Goal: Task Accomplishment & Management: Manage account settings

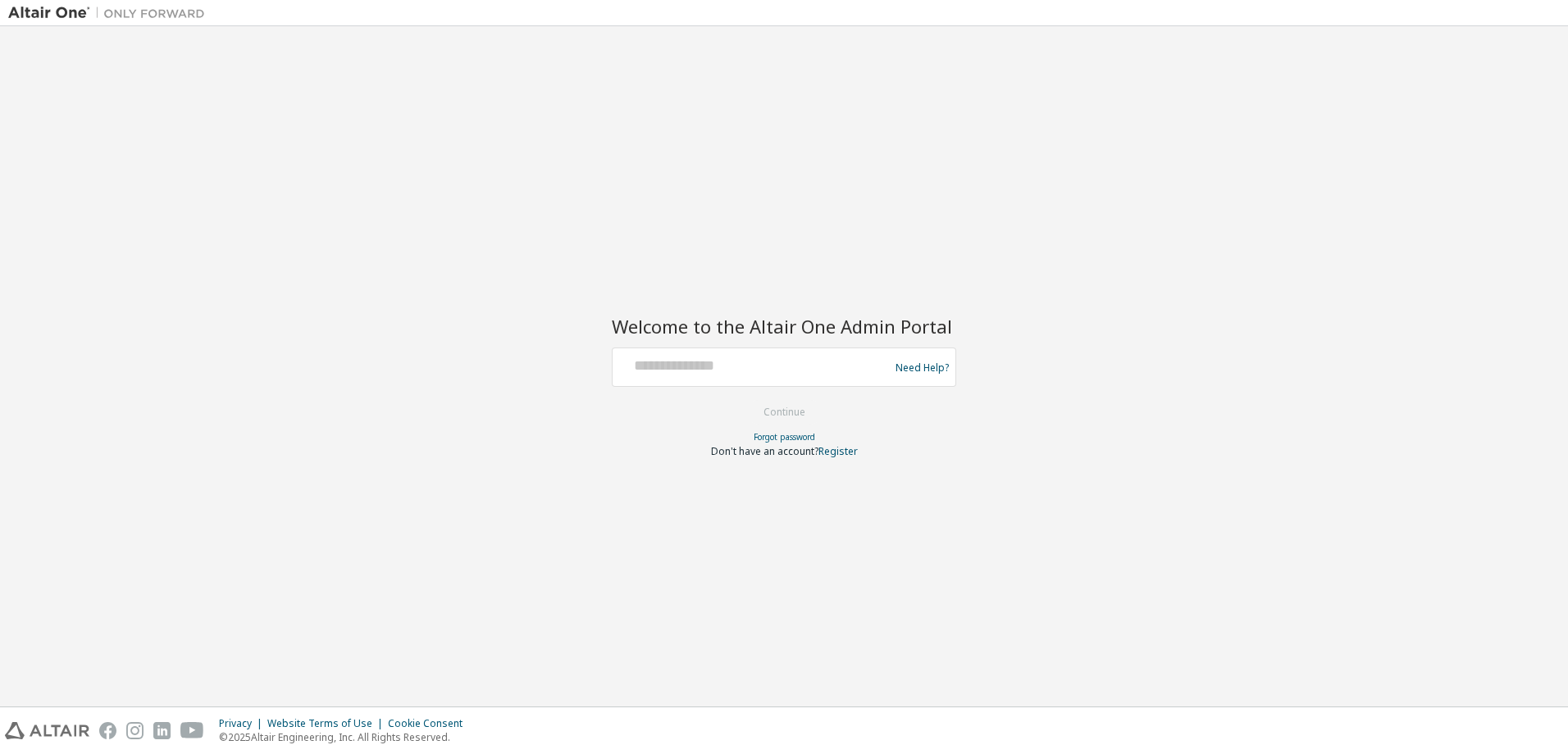
click at [1216, 149] on div "Welcome to the Altair One Admin Portal Need Help? Please make sure that you pro…" at bounding box center [784, 366] width 1552 height 664
click at [747, 371] on input "text" at bounding box center [753, 364] width 268 height 24
type input "**********"
click at [746, 400] on button "Continue" at bounding box center [784, 413] width 76 height 25
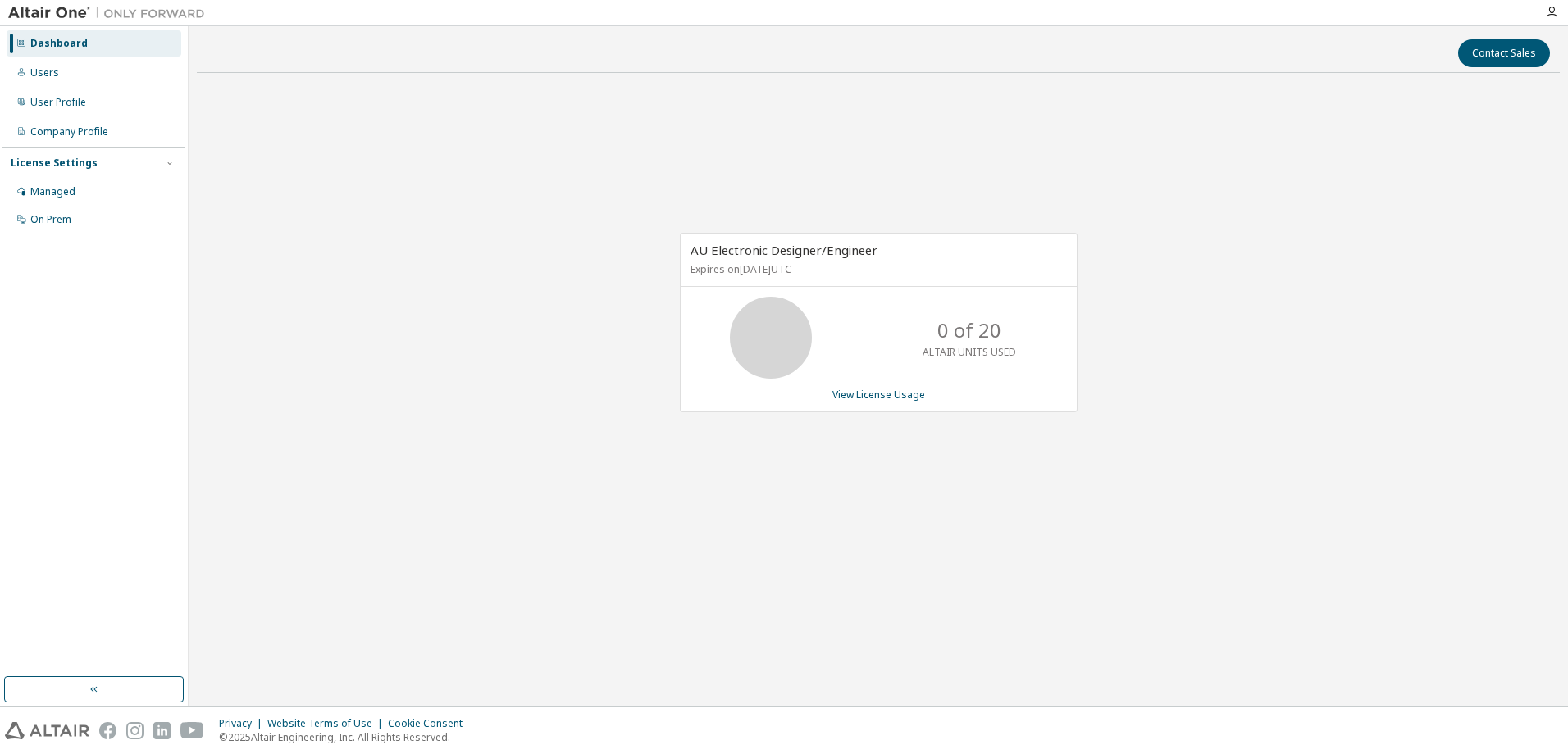
click at [1090, 543] on div "AU Electronic Designer/Engineer Expires on September 4, 2026 UTC 0 of 20 ALTAIR…" at bounding box center [878, 331] width 1363 height 490
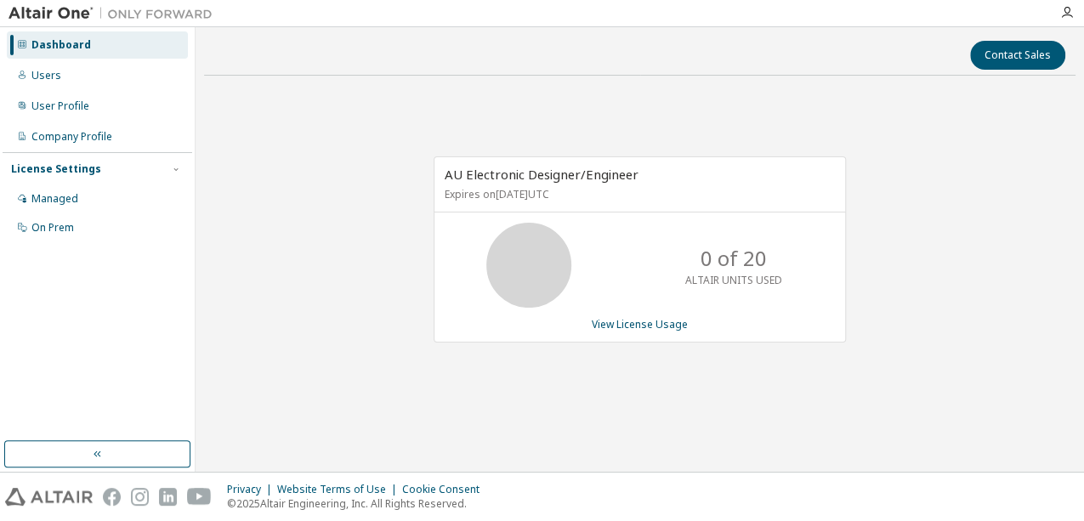
click at [736, 411] on div "AU Electronic Designer/Engineer Expires on September 4, 2026 UTC 0 of 20 ALTAIR…" at bounding box center [640, 258] width 872 height 338
click at [107, 111] on div "User Profile" at bounding box center [97, 106] width 181 height 27
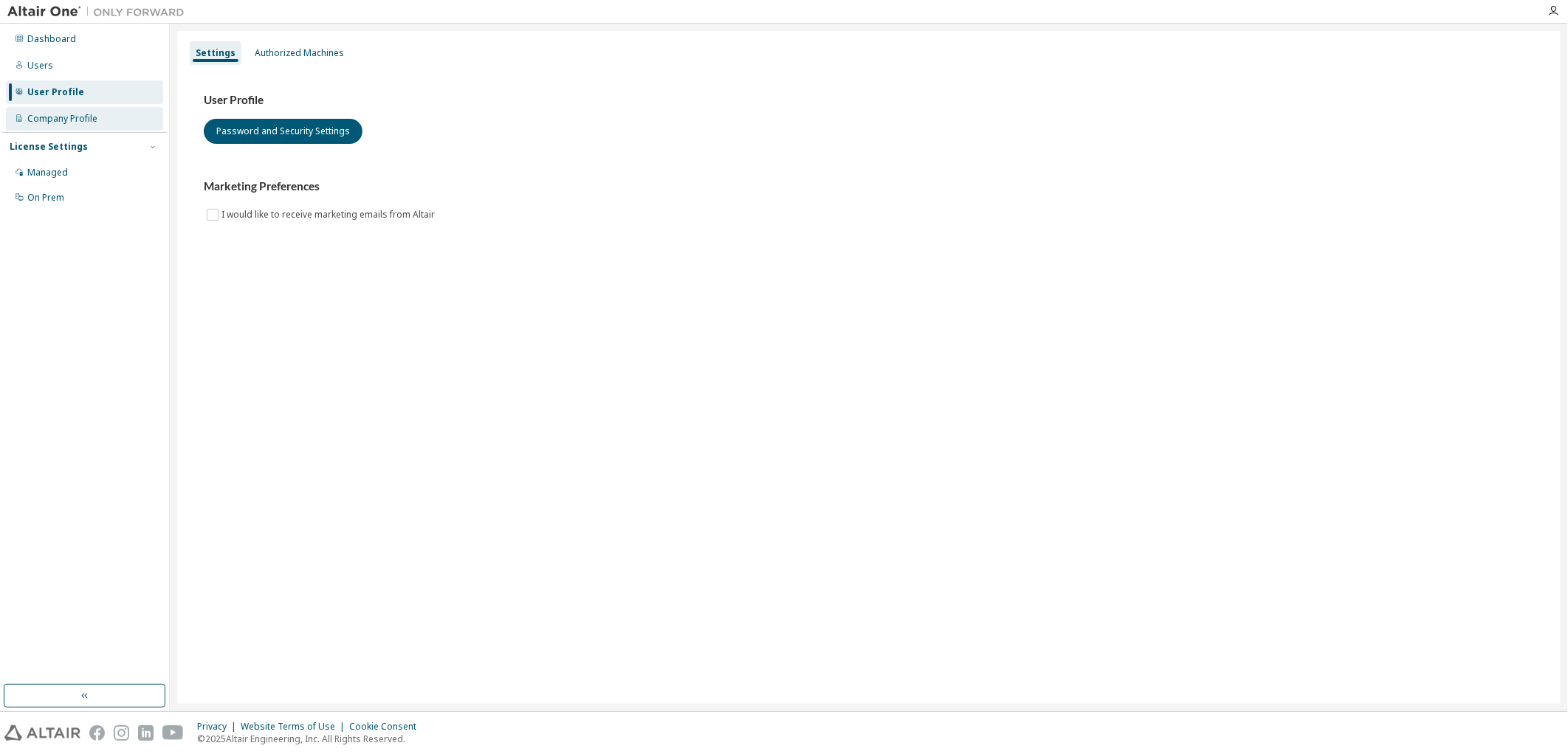
click at [87, 126] on div "Company Profile" at bounding box center [84, 118] width 157 height 23
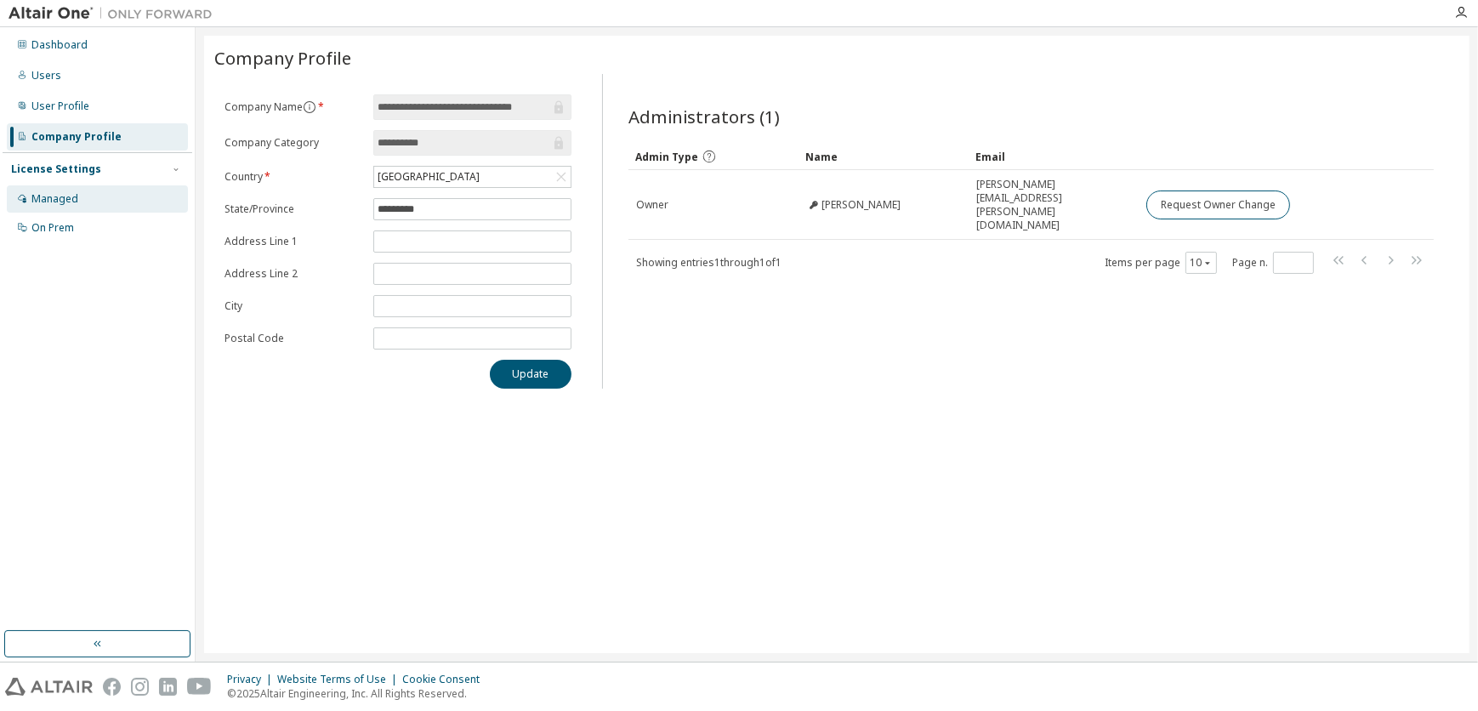
click at [106, 198] on div "Managed" at bounding box center [97, 198] width 181 height 27
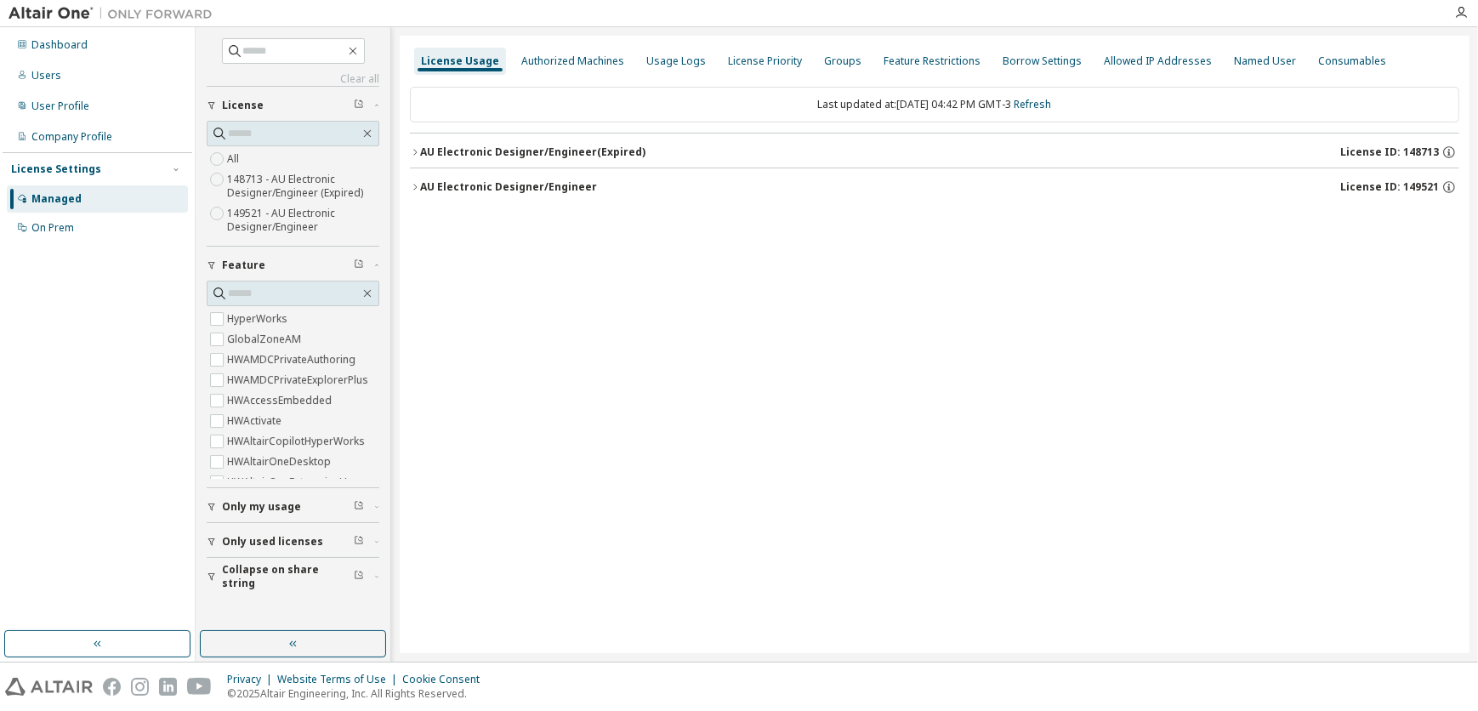
click at [306, 188] on label "148713 - AU Electronic Designer/Engineer (Expired)" at bounding box center [303, 186] width 152 height 34
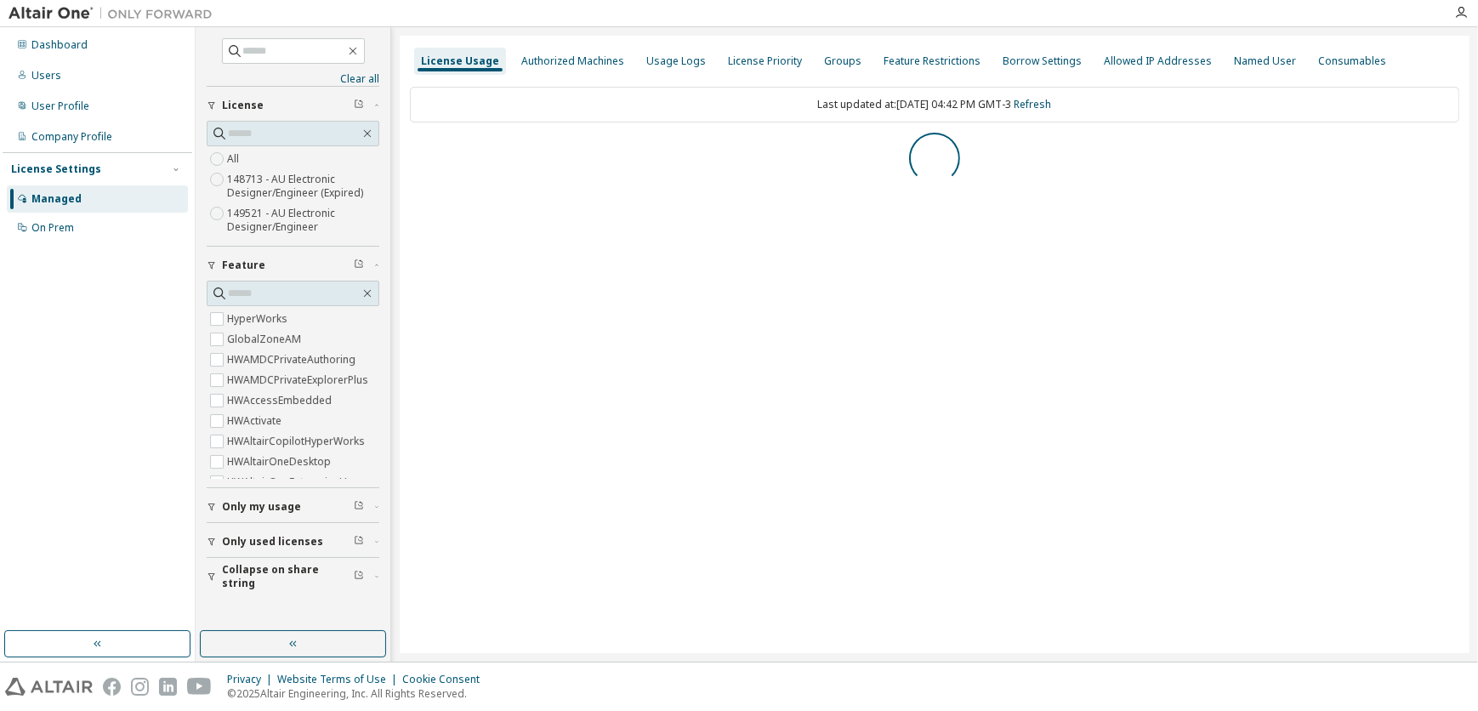
click at [323, 183] on label "148713 - AU Electronic Designer/Engineer (Expired)" at bounding box center [303, 186] width 152 height 34
click at [325, 186] on label "148713 - AU Electronic Designer/Engineer (Expired)" at bounding box center [303, 186] width 152 height 34
click at [318, 229] on label "149521 - AU Electronic Designer/Engineer" at bounding box center [303, 220] width 152 height 34
click at [1047, 101] on link "Refresh" at bounding box center [1032, 104] width 37 height 14
click at [419, 153] on icon "button" at bounding box center [415, 152] width 10 height 10
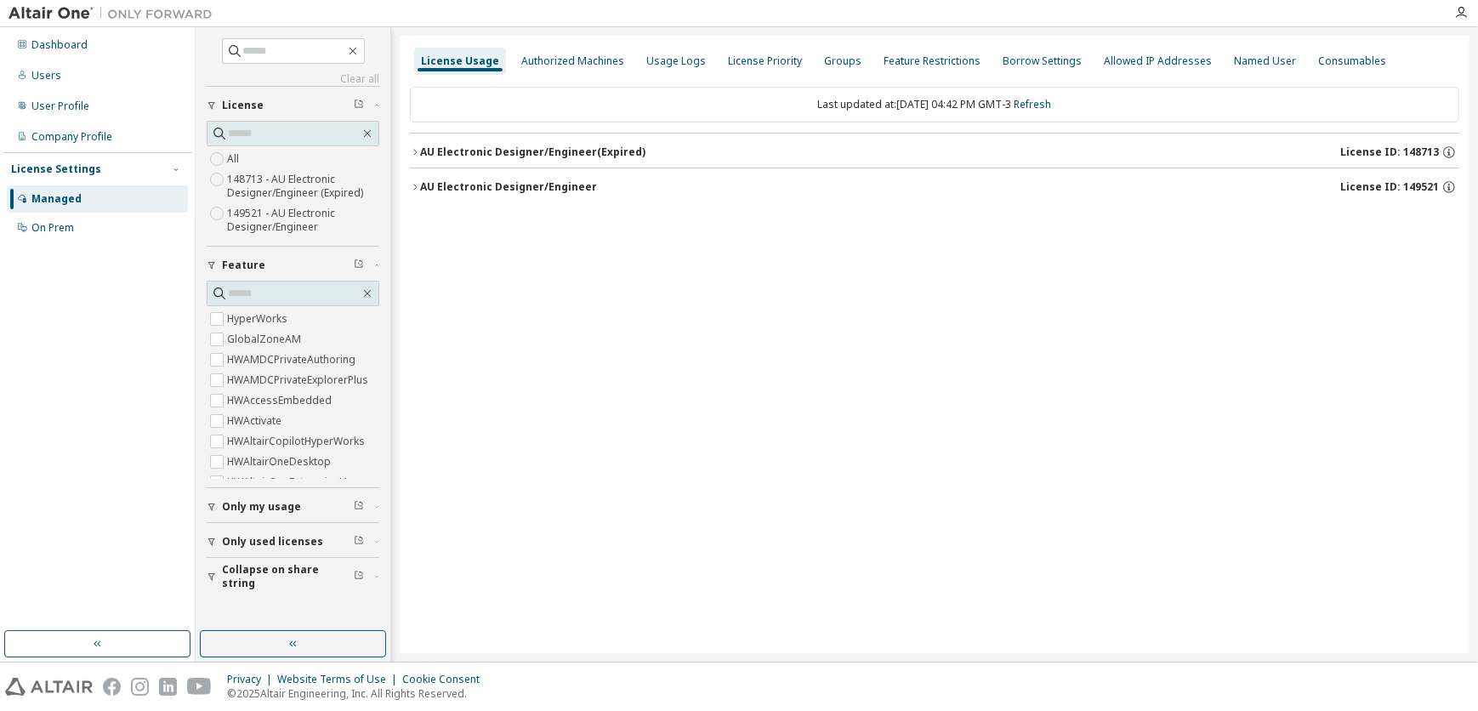
click at [336, 223] on label "149521 - AU Electronic Designer/Engineer" at bounding box center [303, 220] width 152 height 34
click at [410, 153] on icon "button" at bounding box center [415, 152] width 10 height 10
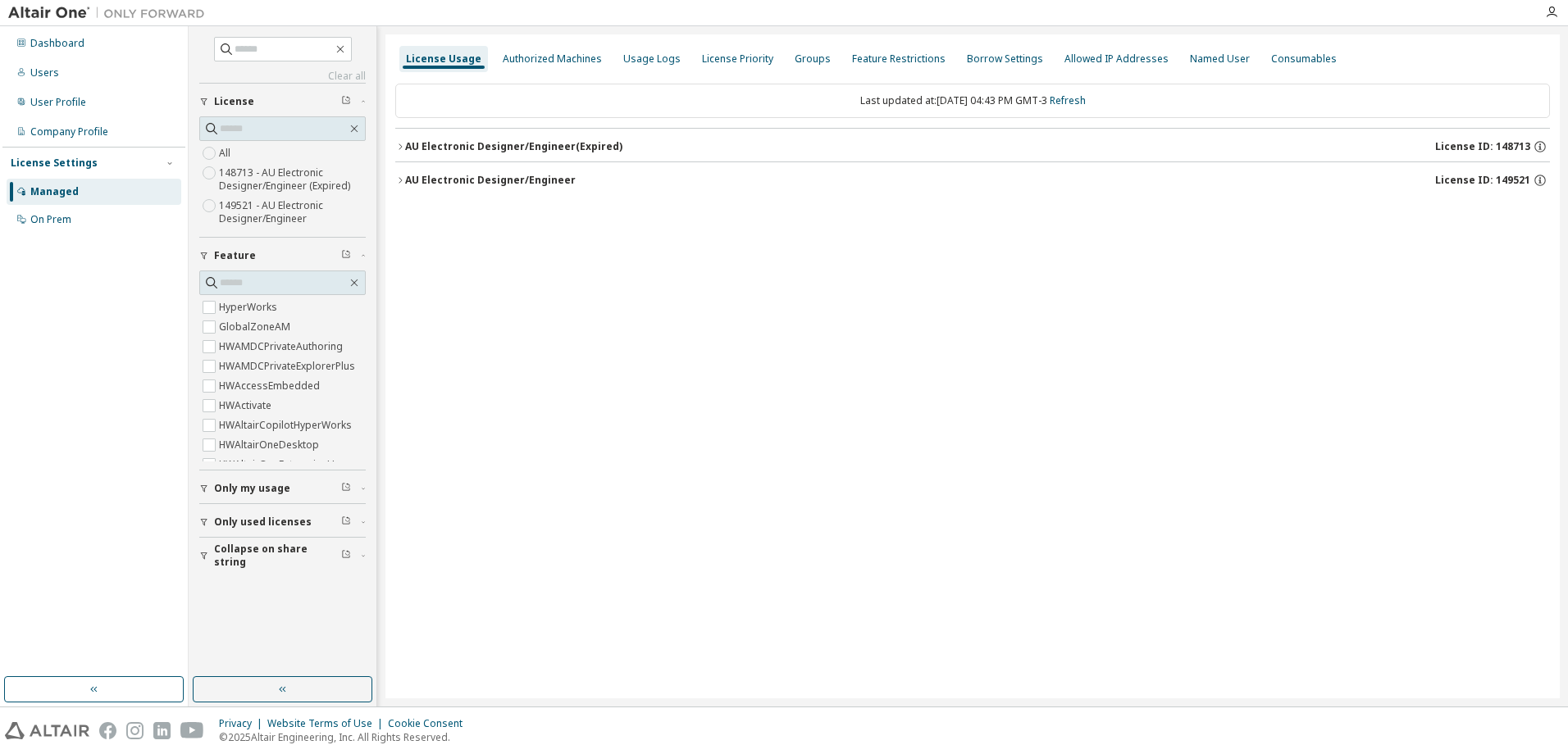
click at [393, 178] on div "License Usage Authorized Machines Usage Logs License Priority Groups Feature Re…" at bounding box center [973, 366] width 1175 height 664
click at [396, 178] on icon "button" at bounding box center [400, 180] width 10 height 10
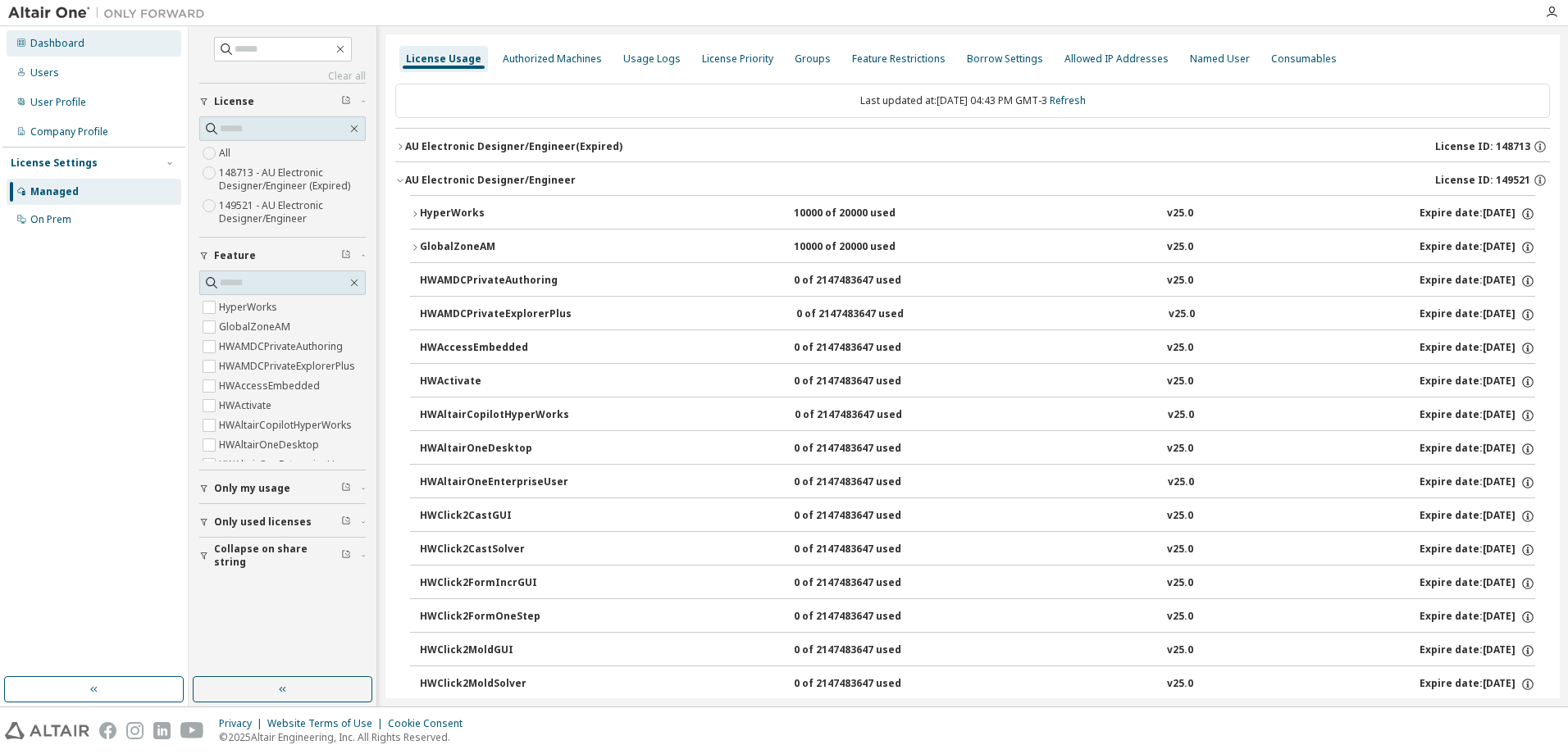
click at [123, 48] on div "Dashboard" at bounding box center [94, 42] width 175 height 26
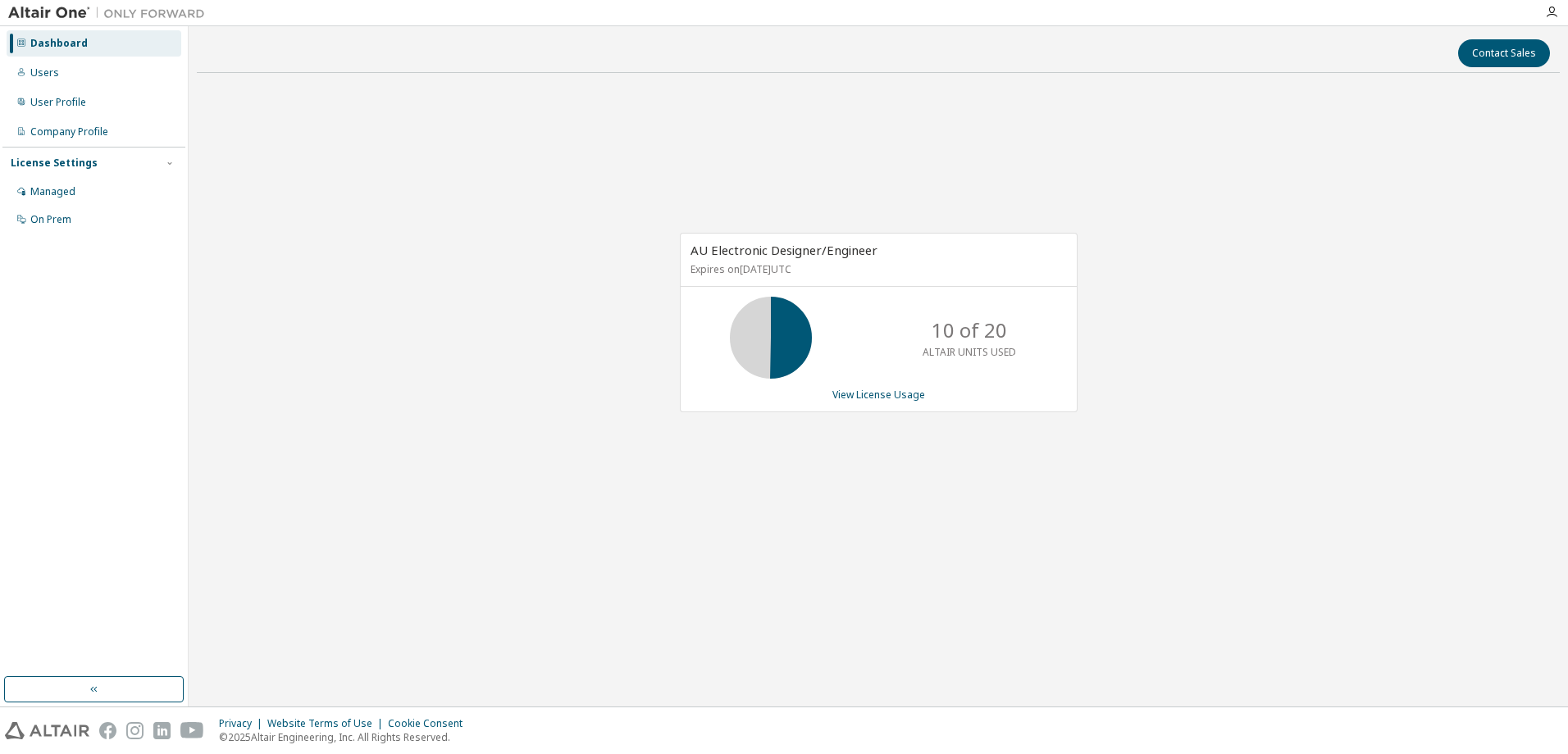
click at [879, 406] on div "AU Electronic Designer/Engineer Expires on [DATE] UTC 10 of 20 ALTAIR UNITS USE…" at bounding box center [879, 322] width 397 height 179
click at [879, 402] on div "AU Electronic Designer/Engineer Expires on September 4, 2026 UTC 10 of 20 ALTAI…" at bounding box center [879, 322] width 397 height 179
click at [879, 396] on link "View License Usage" at bounding box center [879, 394] width 93 height 13
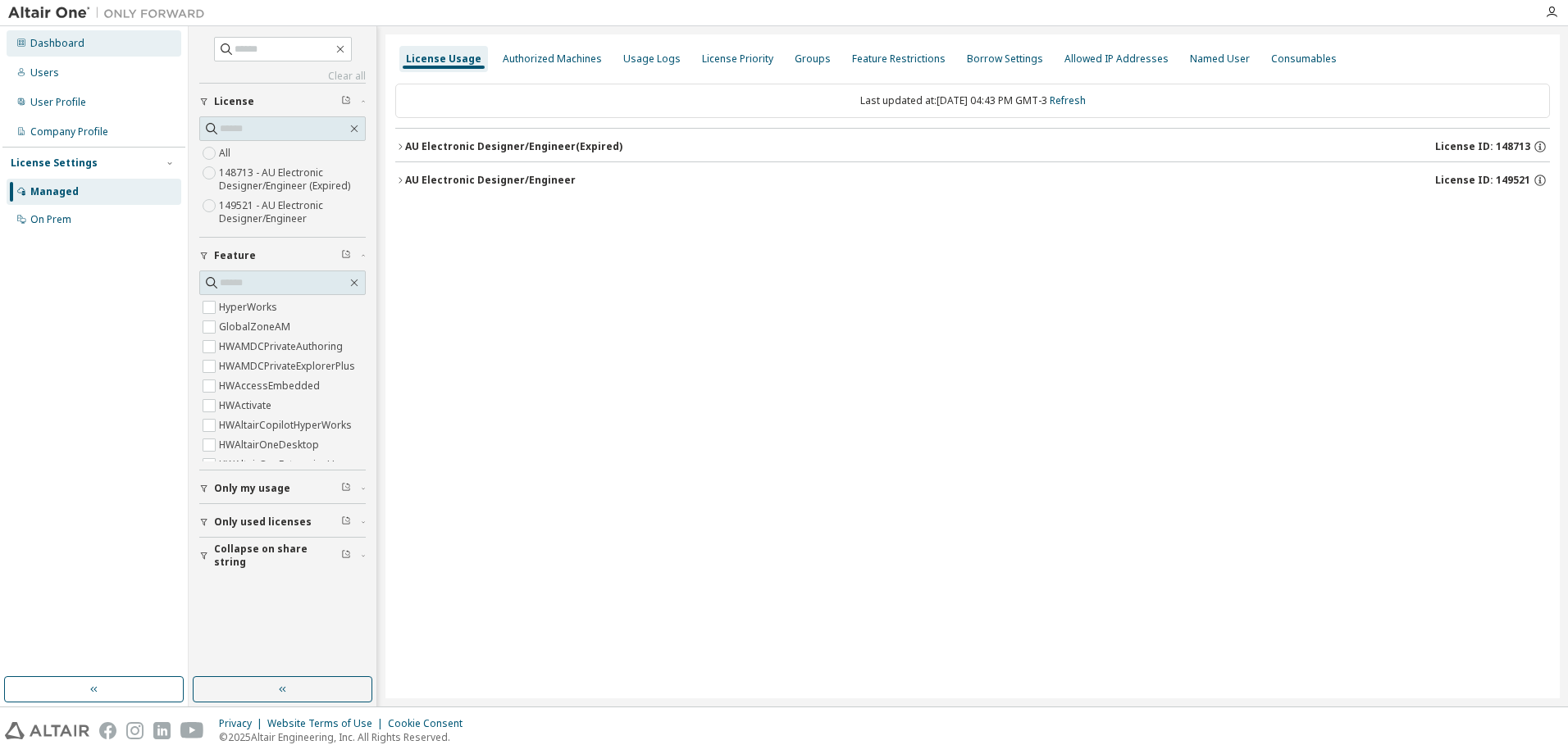
click at [69, 44] on div "Dashboard" at bounding box center [57, 43] width 54 height 13
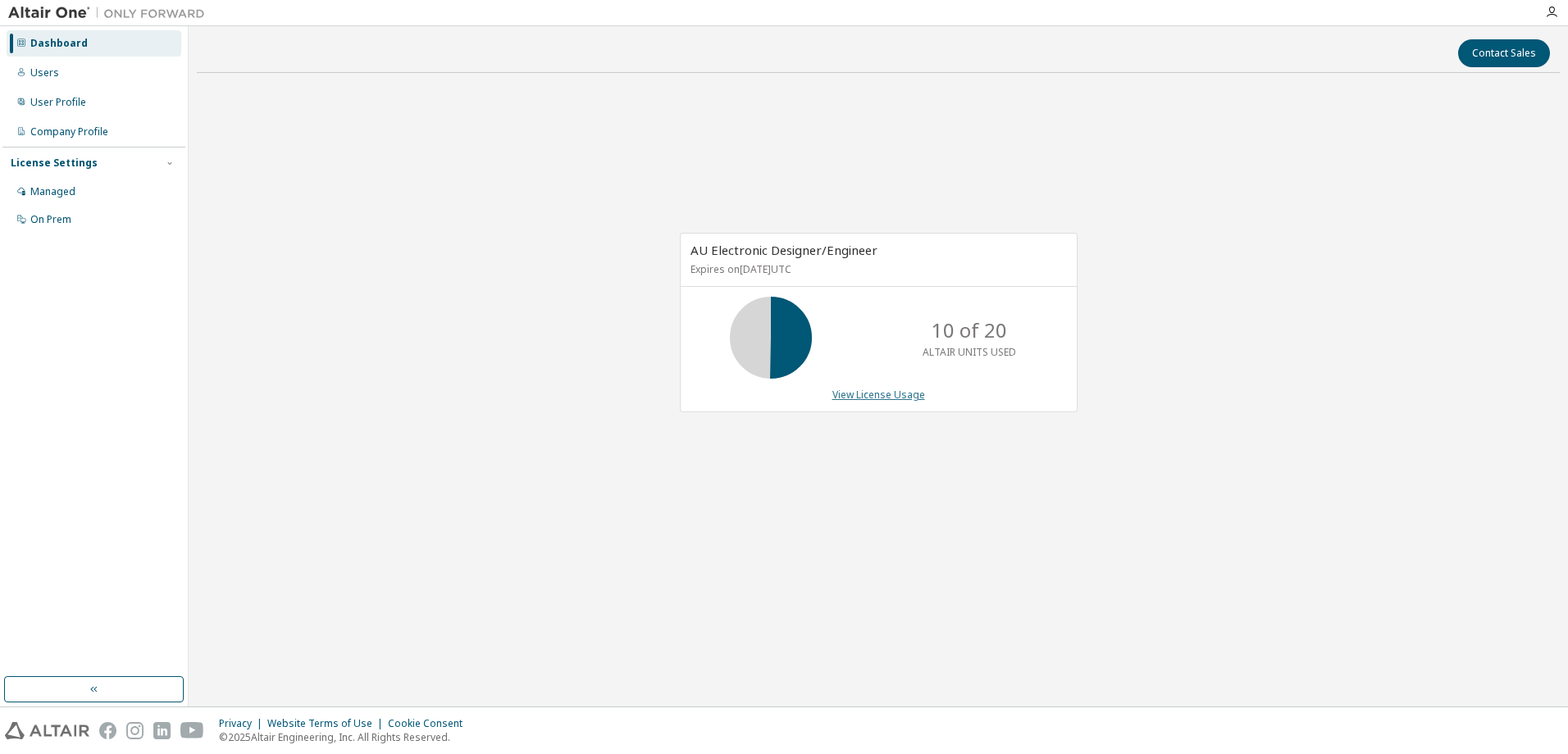
click at [869, 400] on link "View License Usage" at bounding box center [879, 394] width 93 height 13
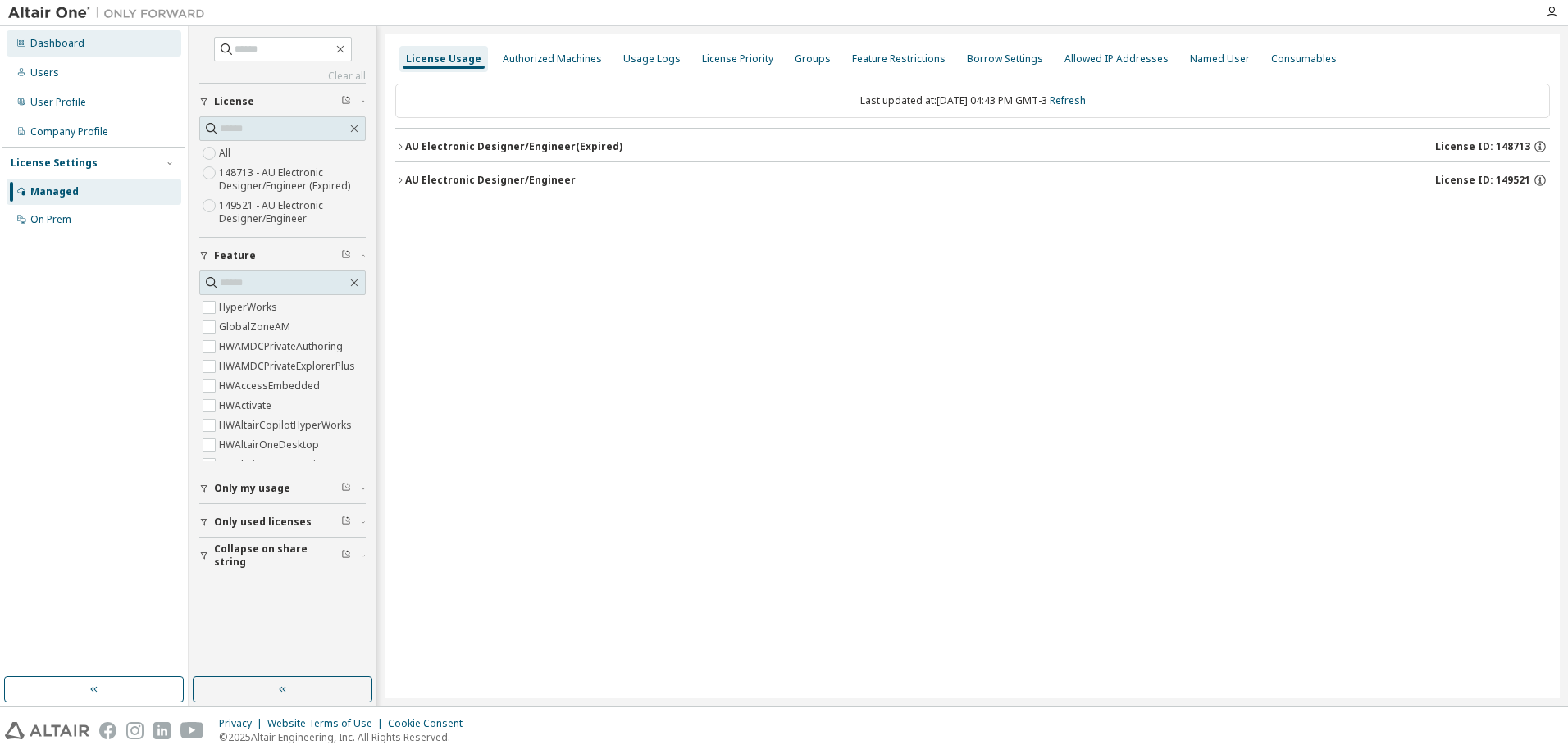
click at [29, 40] on div "Dashboard" at bounding box center [94, 42] width 175 height 26
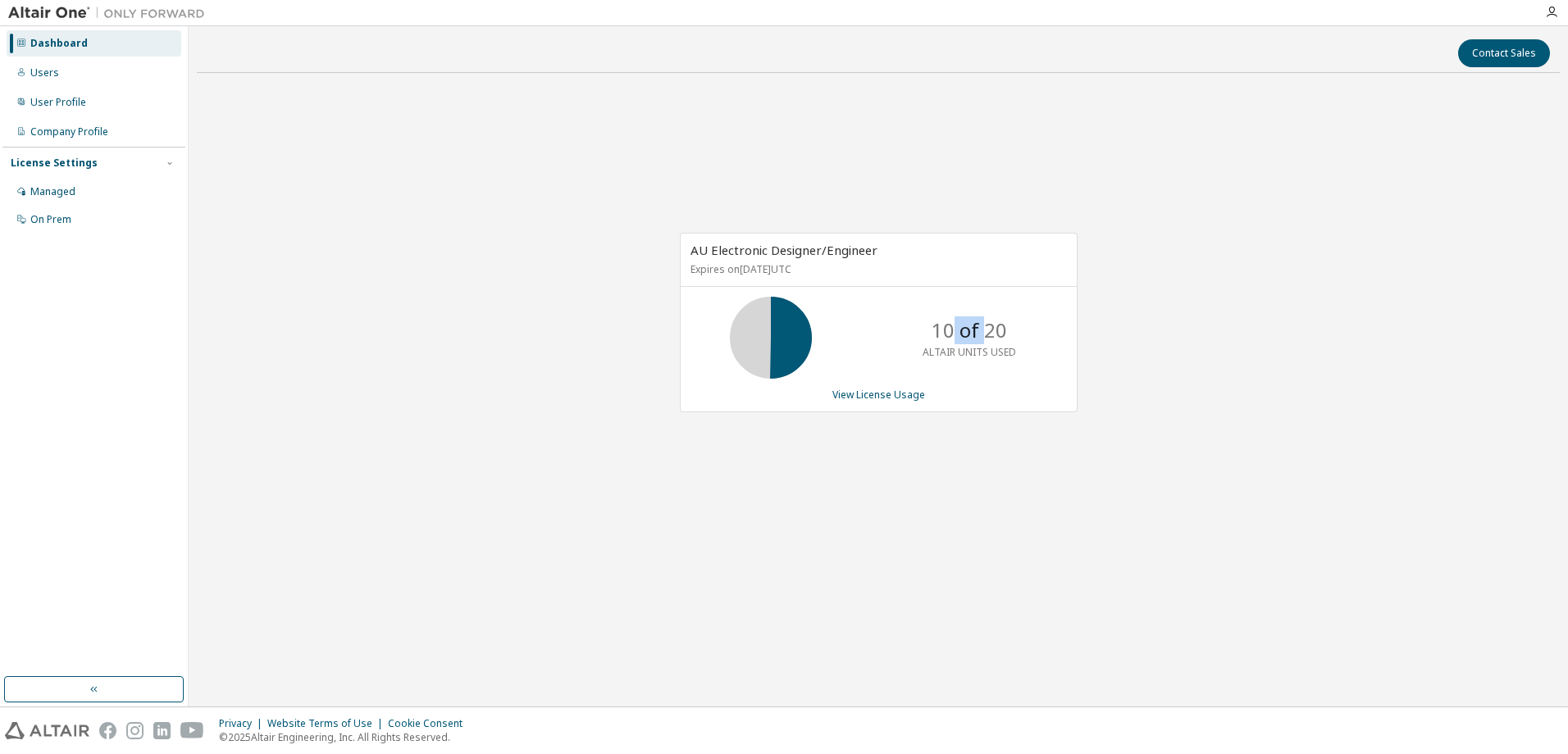
drag, startPoint x: 953, startPoint y: 339, endPoint x: 988, endPoint y: 342, distance: 35.1
click at [988, 342] on p "10 of 20" at bounding box center [969, 330] width 75 height 28
drag, startPoint x: 988, startPoint y: 342, endPoint x: 1076, endPoint y: 476, distance: 160.3
click at [1076, 476] on div "AU Electronic Designer/Engineer Expires on September 4, 2026 UTC 10 of 20 ALTAI…" at bounding box center [878, 331] width 1363 height 490
click at [835, 164] on div "AU Electronic Designer/Engineer Expires on September 4, 2026 UTC 10 of 20 ALTAI…" at bounding box center [878, 331] width 1363 height 490
